Goal: Obtain resource: Obtain resource

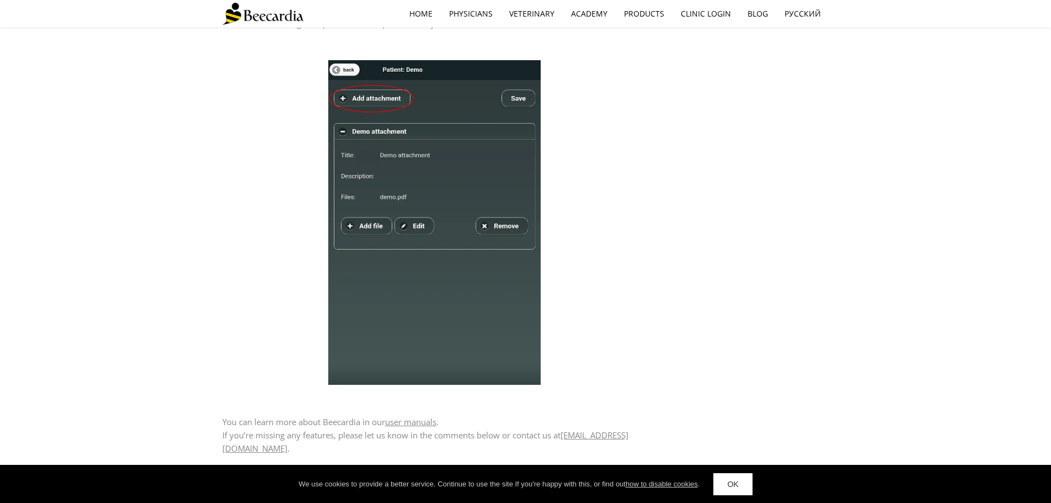
scroll to position [2194, 0]
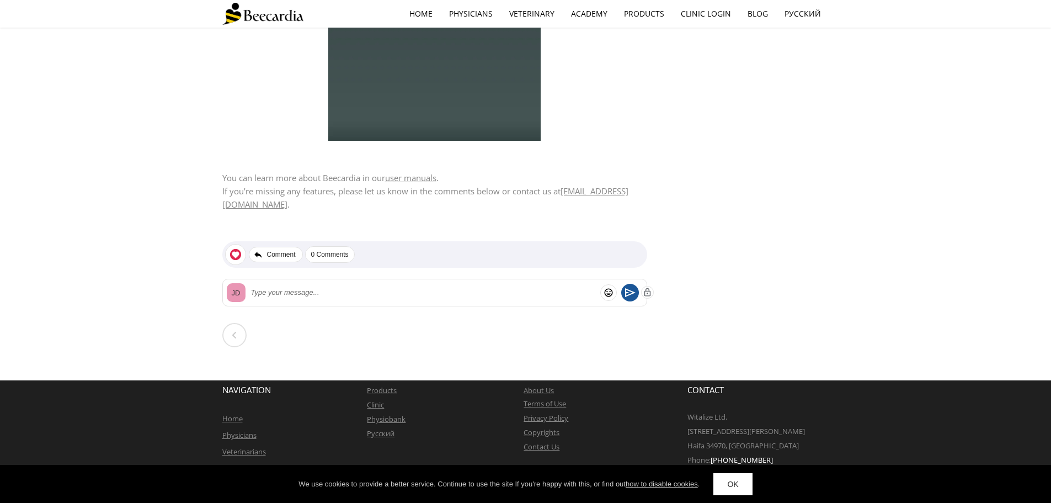
click at [429, 179] on link "user manuals" at bounding box center [410, 177] width 51 height 11
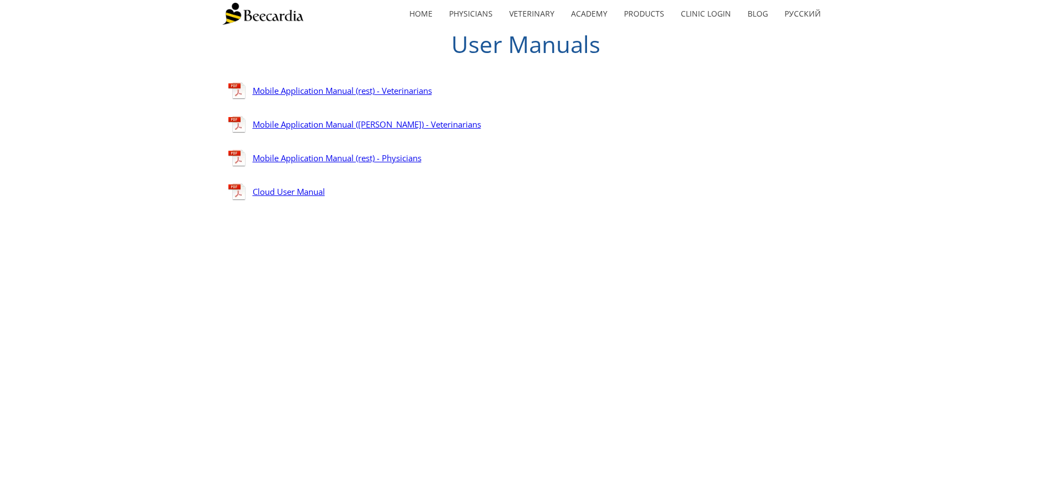
click at [353, 92] on link "Mobile Application Manual (rest) - Veterinarians" at bounding box center [342, 90] width 179 height 11
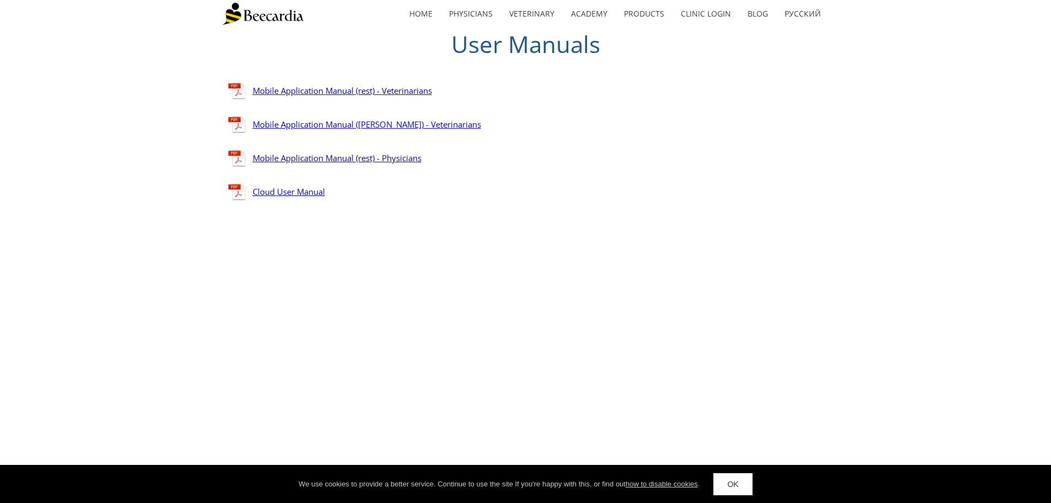
click at [277, 15] on img at bounding box center [262, 14] width 81 height 22
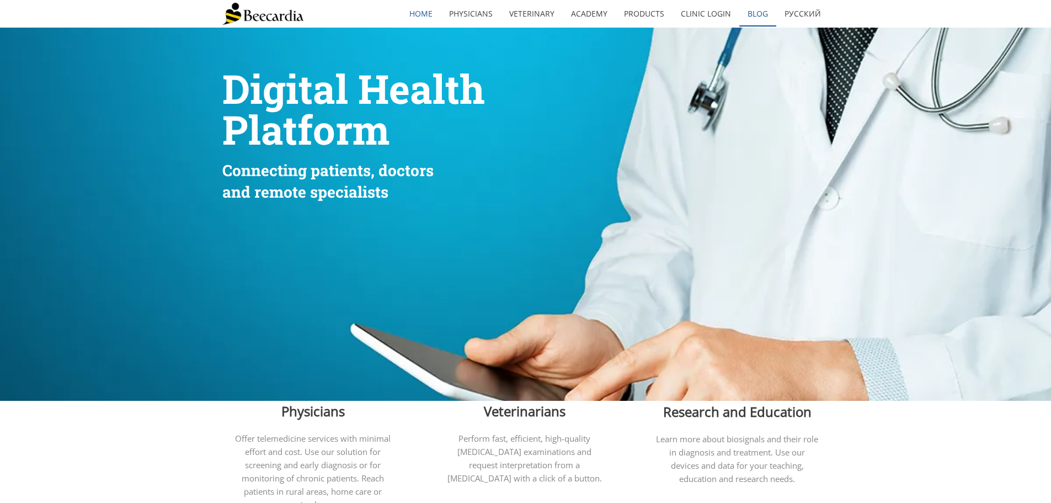
click at [761, 15] on link "Blog" at bounding box center [757, 13] width 37 height 25
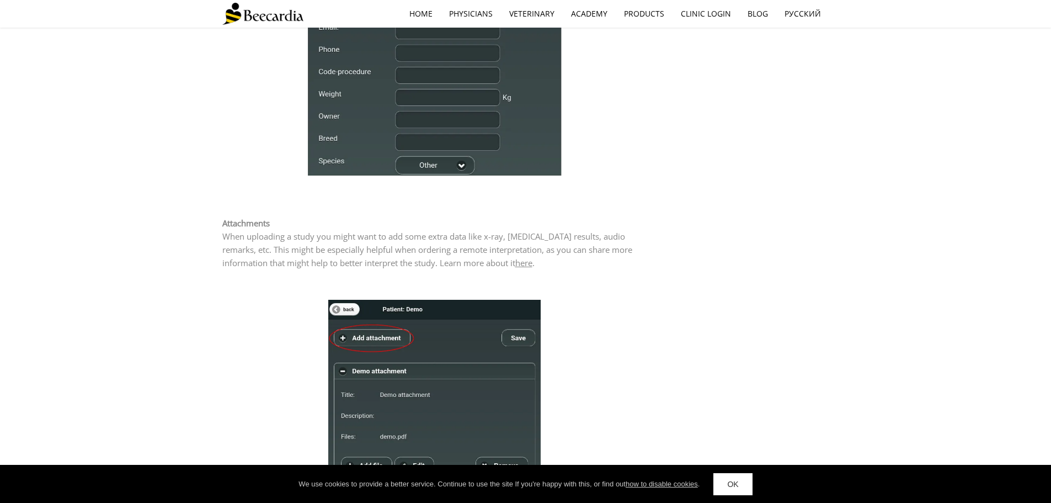
scroll to position [2097, 0]
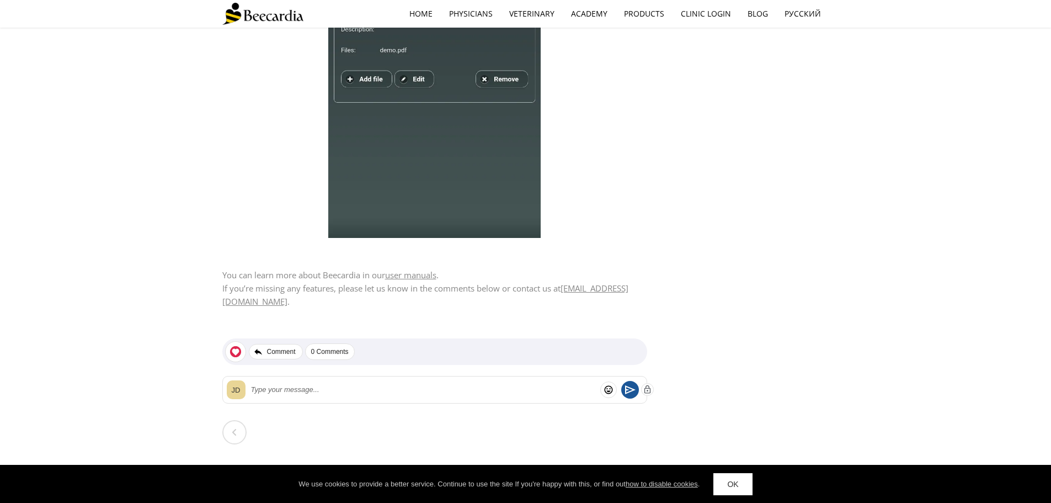
click at [407, 274] on link "user manuals" at bounding box center [410, 274] width 51 height 11
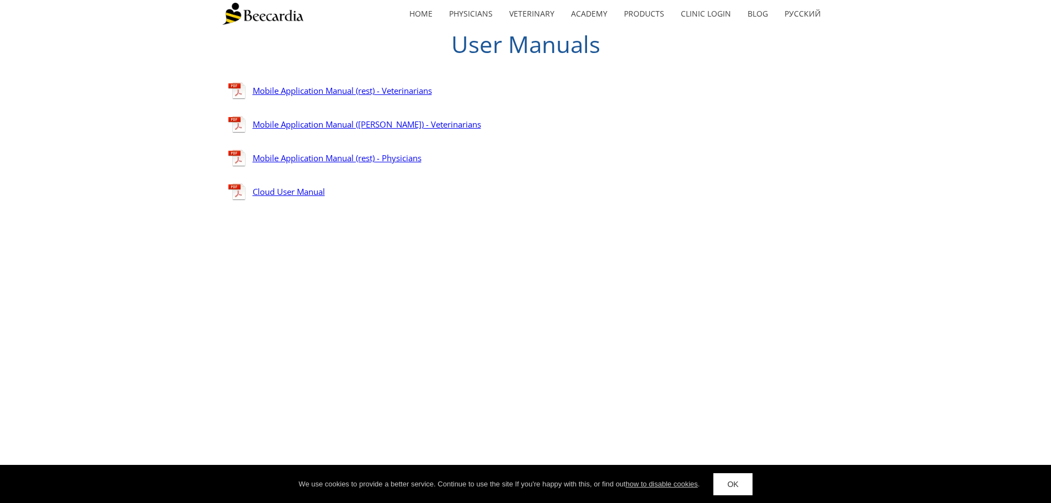
click at [278, 192] on link "Cloud User Manual" at bounding box center [289, 191] width 72 height 11
